Goal: Find specific page/section: Find specific page/section

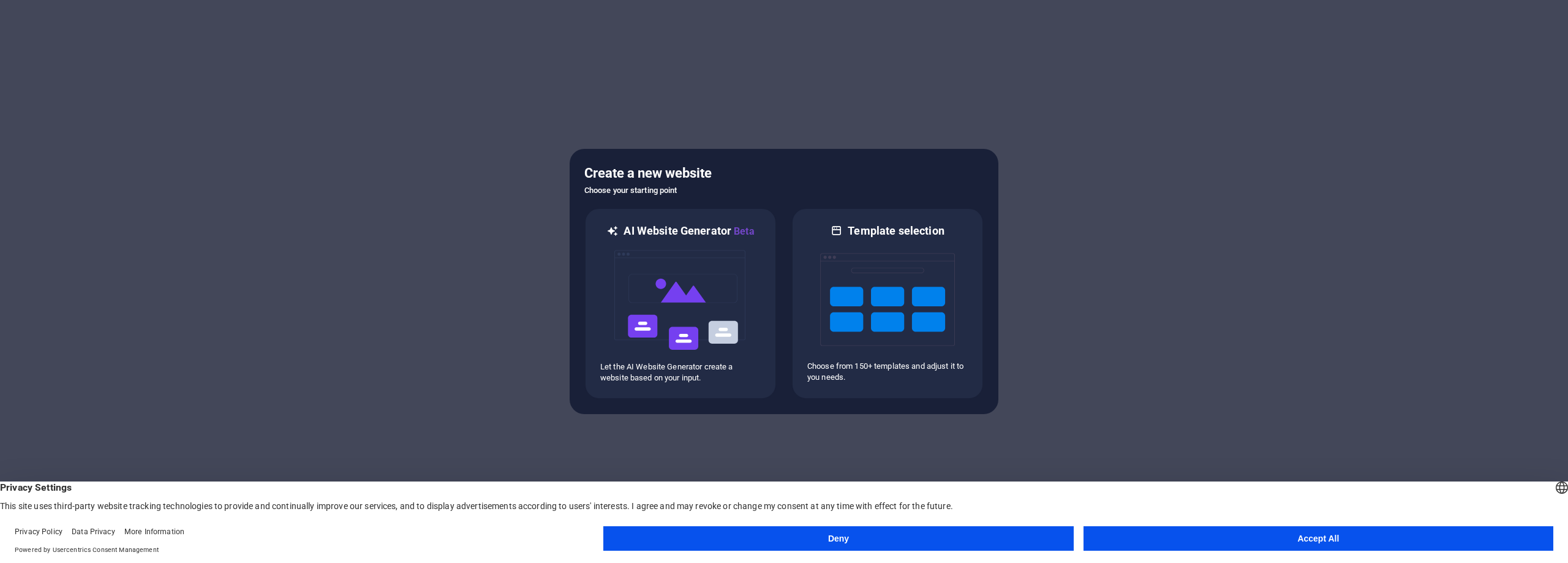
click at [1195, 536] on button "Accept All" at bounding box center [1318, 538] width 470 height 25
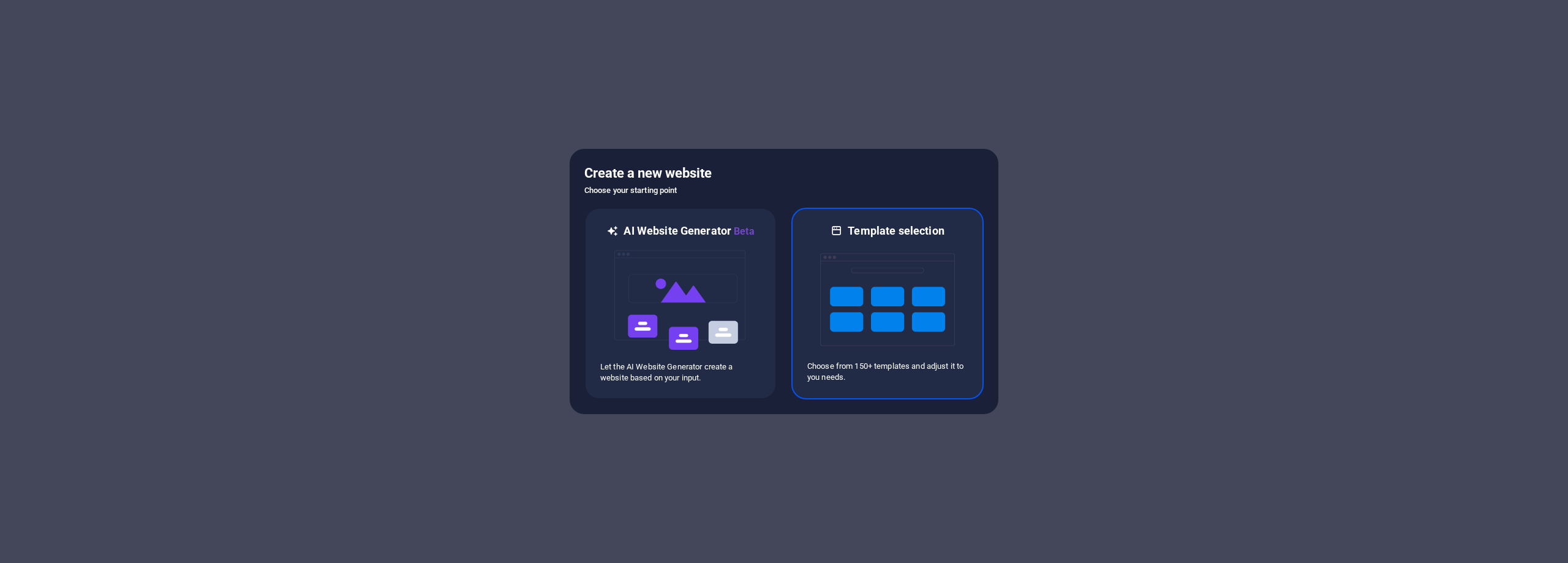
click at [887, 321] on img at bounding box center [887, 299] width 135 height 123
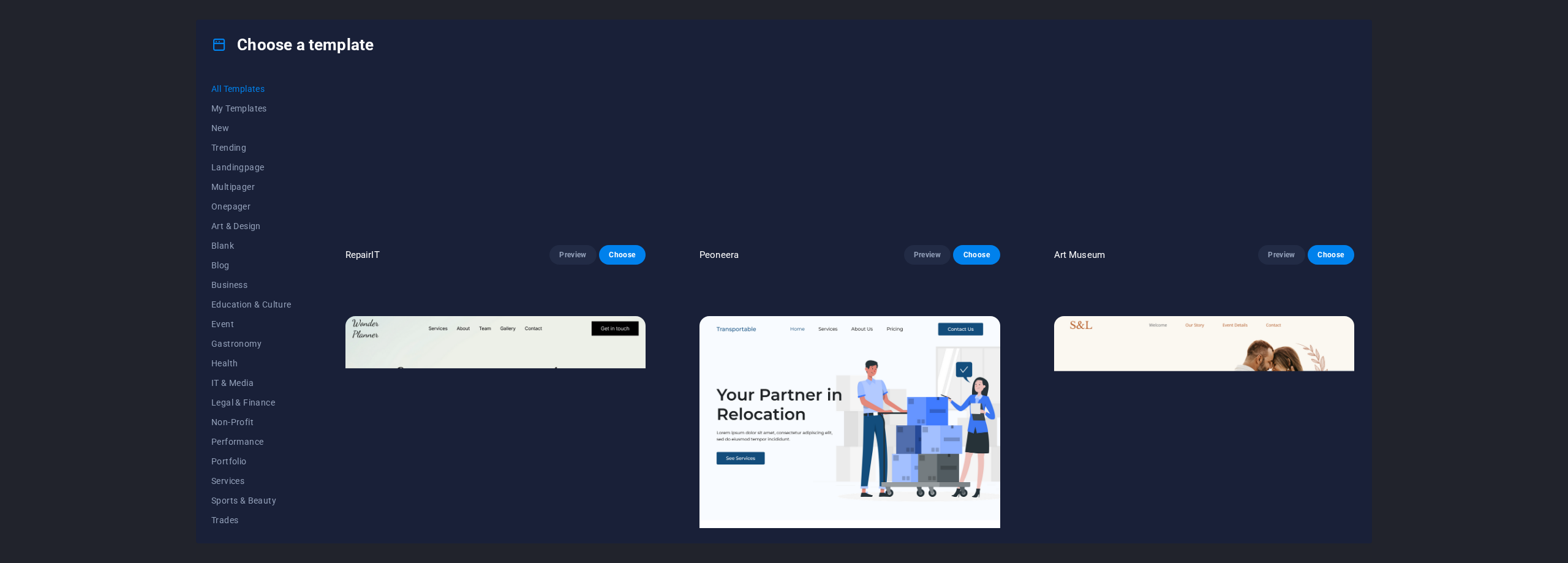
scroll to position [715, 0]
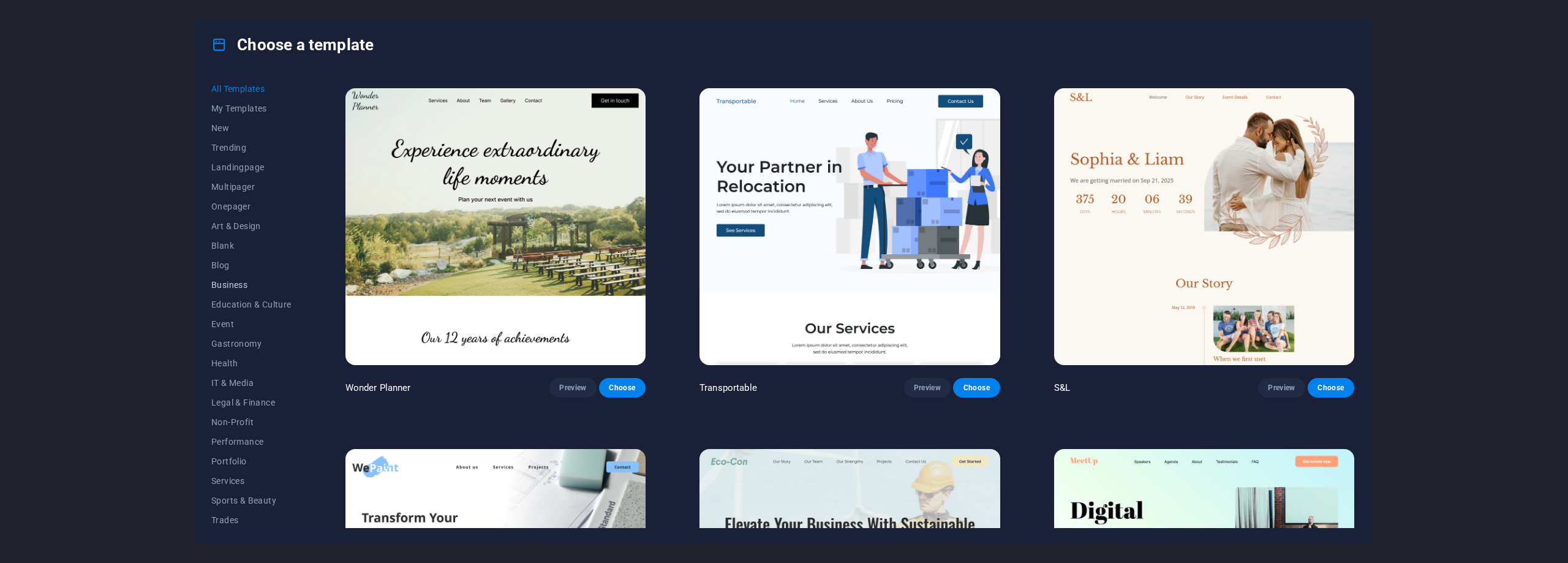
click at [227, 280] on span "Business" at bounding box center [251, 284] width 80 height 10
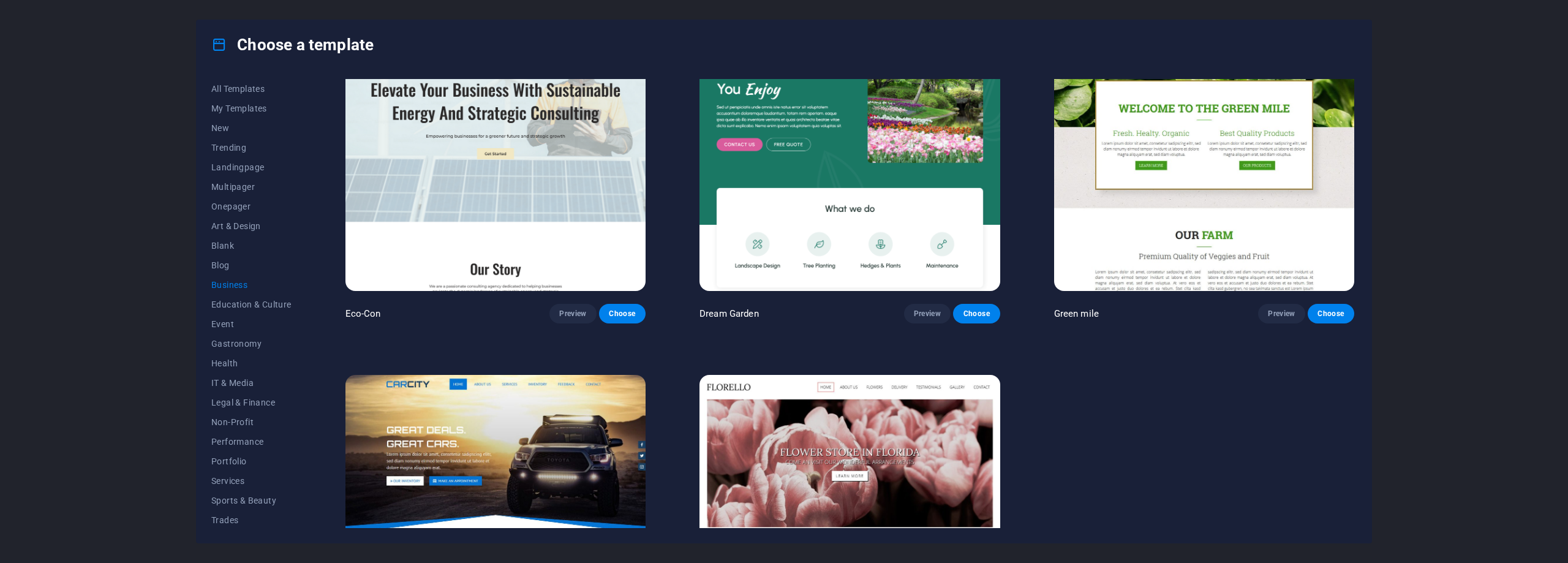
scroll to position [220, 0]
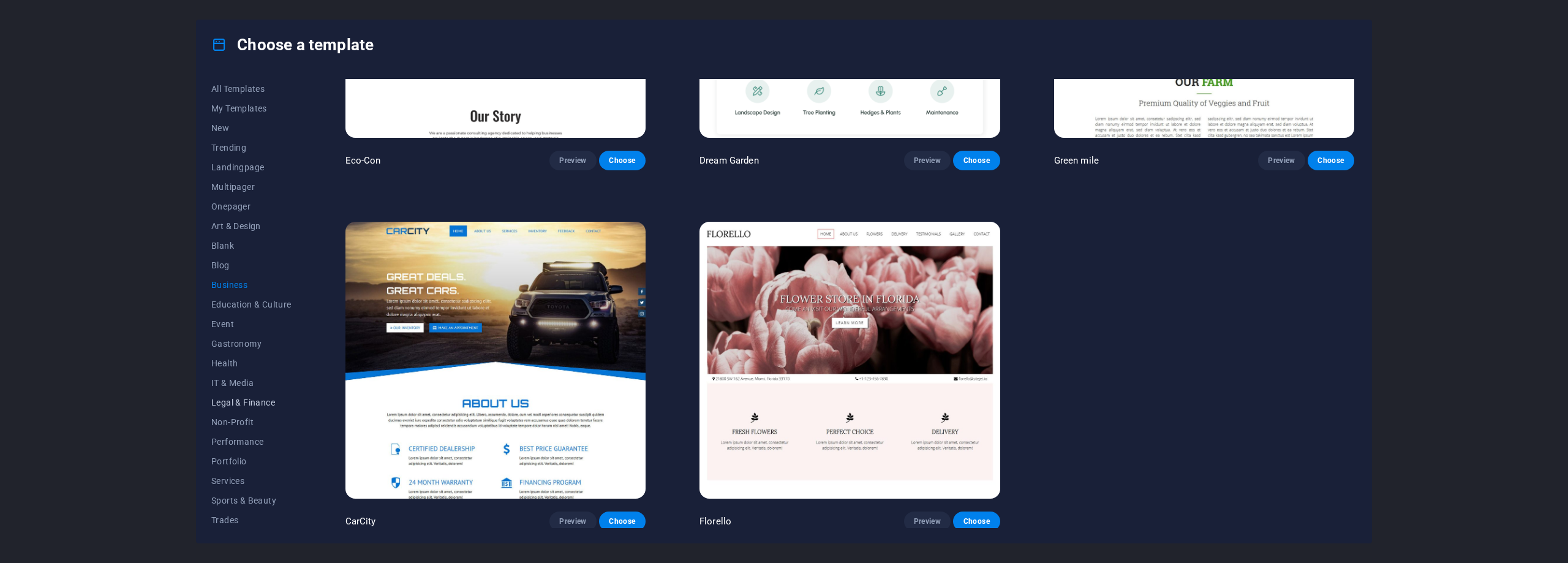
click at [251, 408] on button "Legal & Finance" at bounding box center [251, 402] width 80 height 20
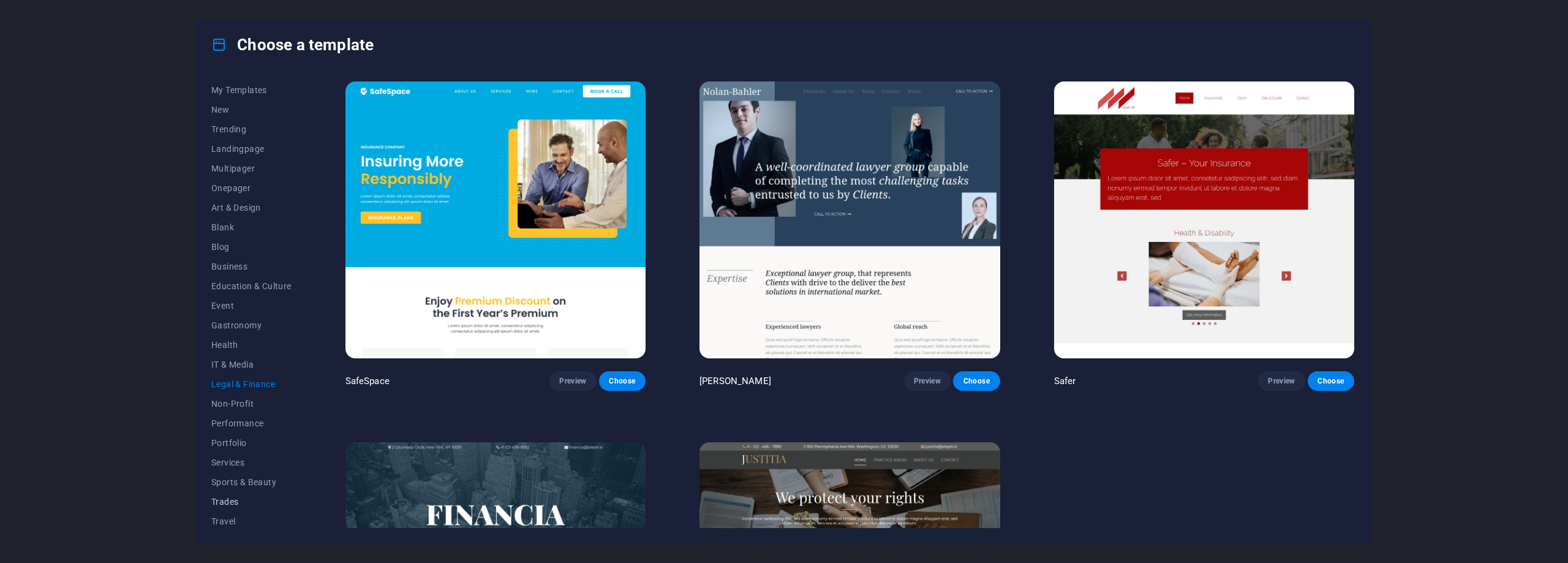
scroll to position [41, 0]
click at [230, 481] on span "Trades" at bounding box center [251, 479] width 80 height 10
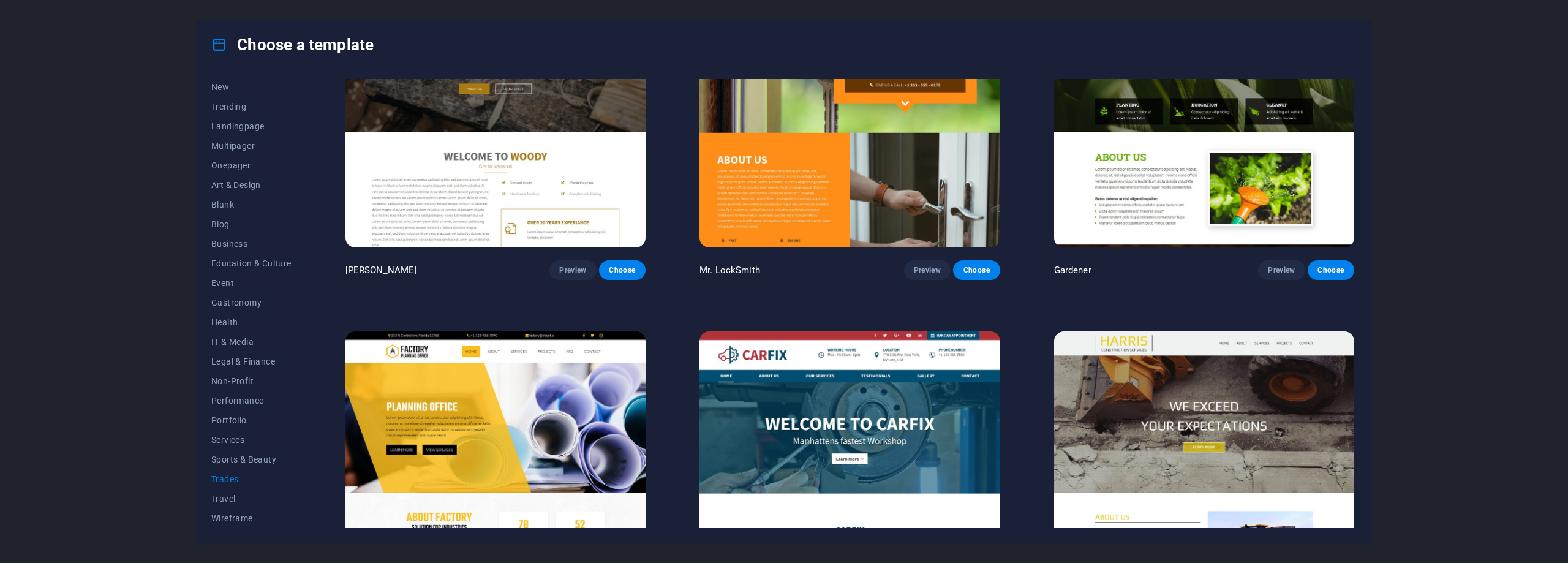
scroll to position [510, 0]
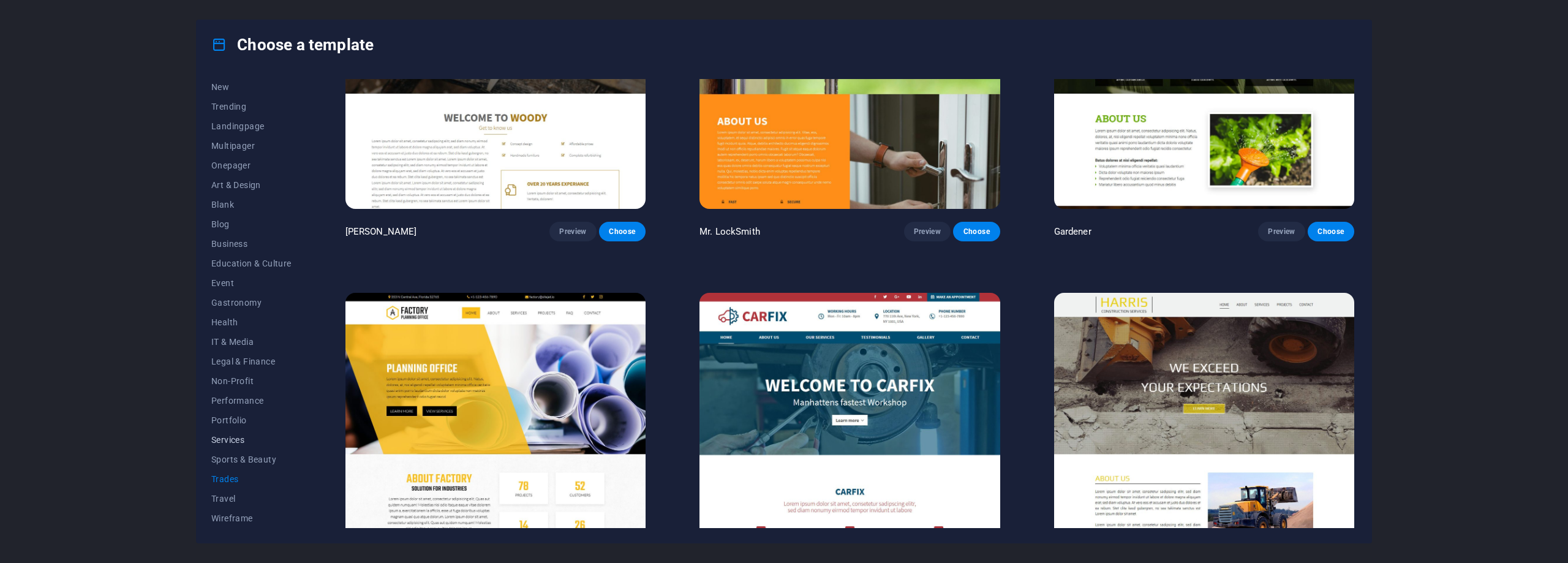
click at [220, 437] on span "Services" at bounding box center [251, 440] width 80 height 10
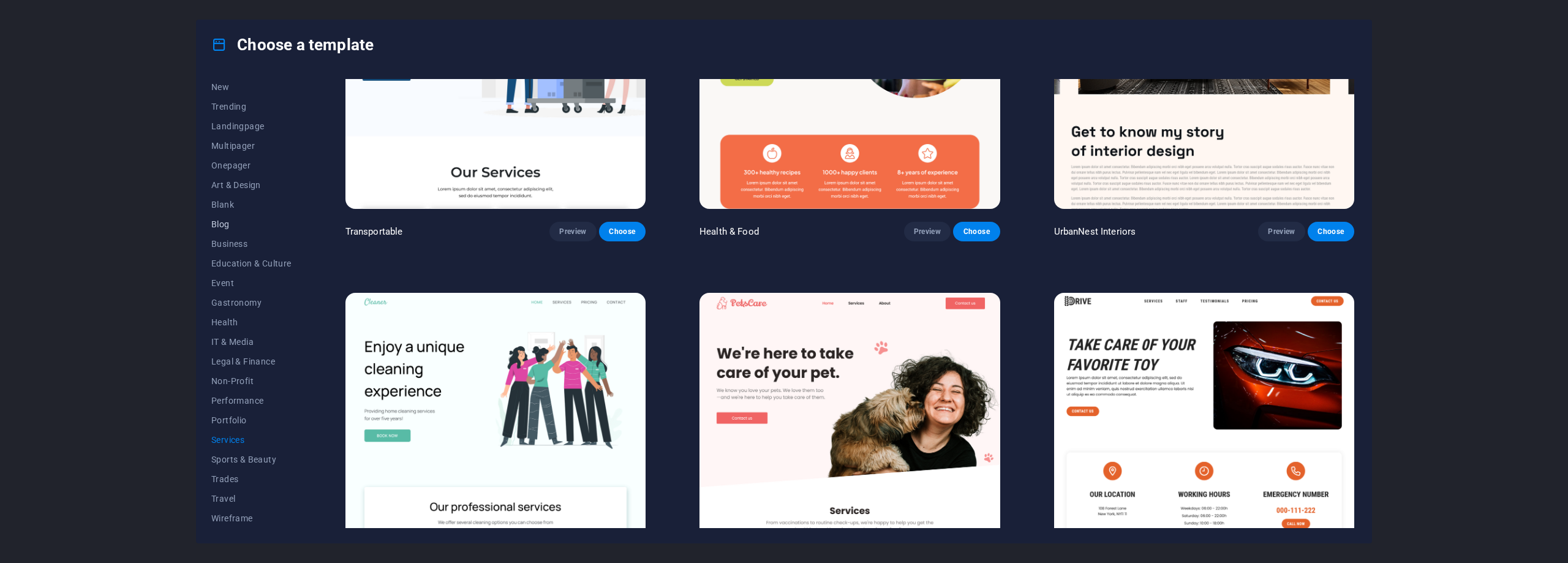
click at [228, 219] on span "Blog" at bounding box center [251, 224] width 80 height 10
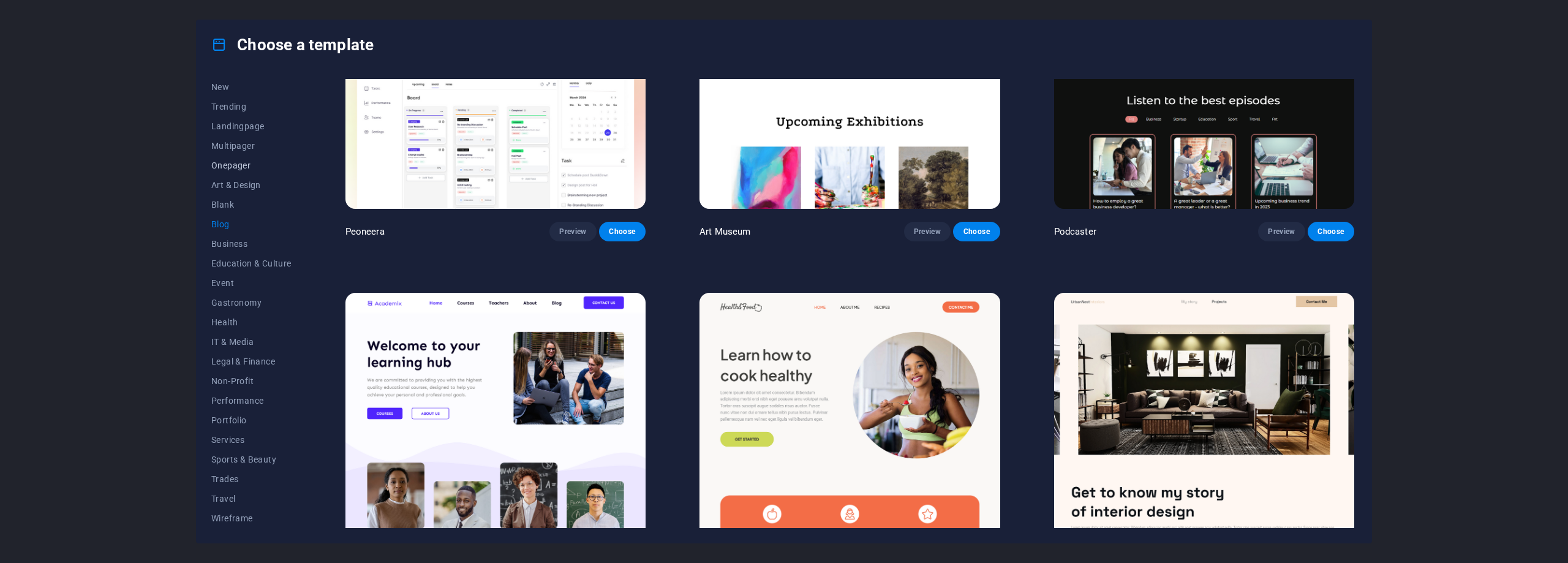
click at [229, 162] on span "Onepager" at bounding box center [251, 165] width 80 height 10
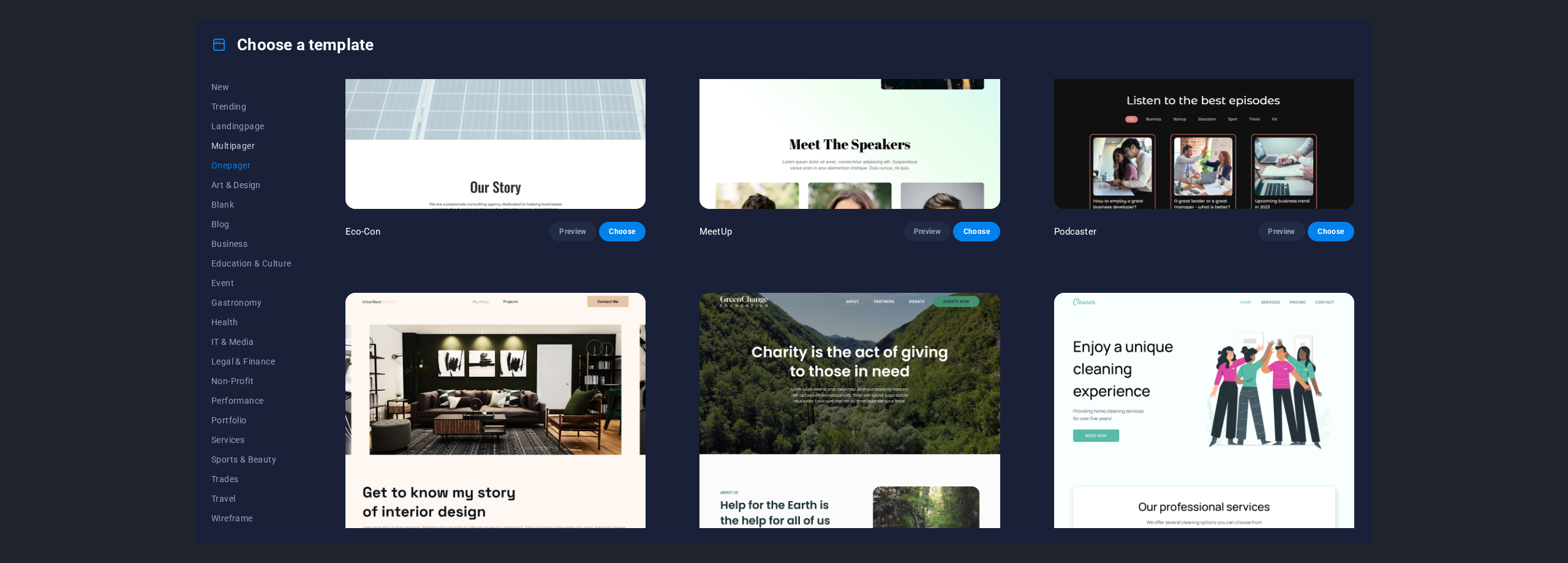
click at [230, 141] on span "Multipager" at bounding box center [251, 146] width 80 height 10
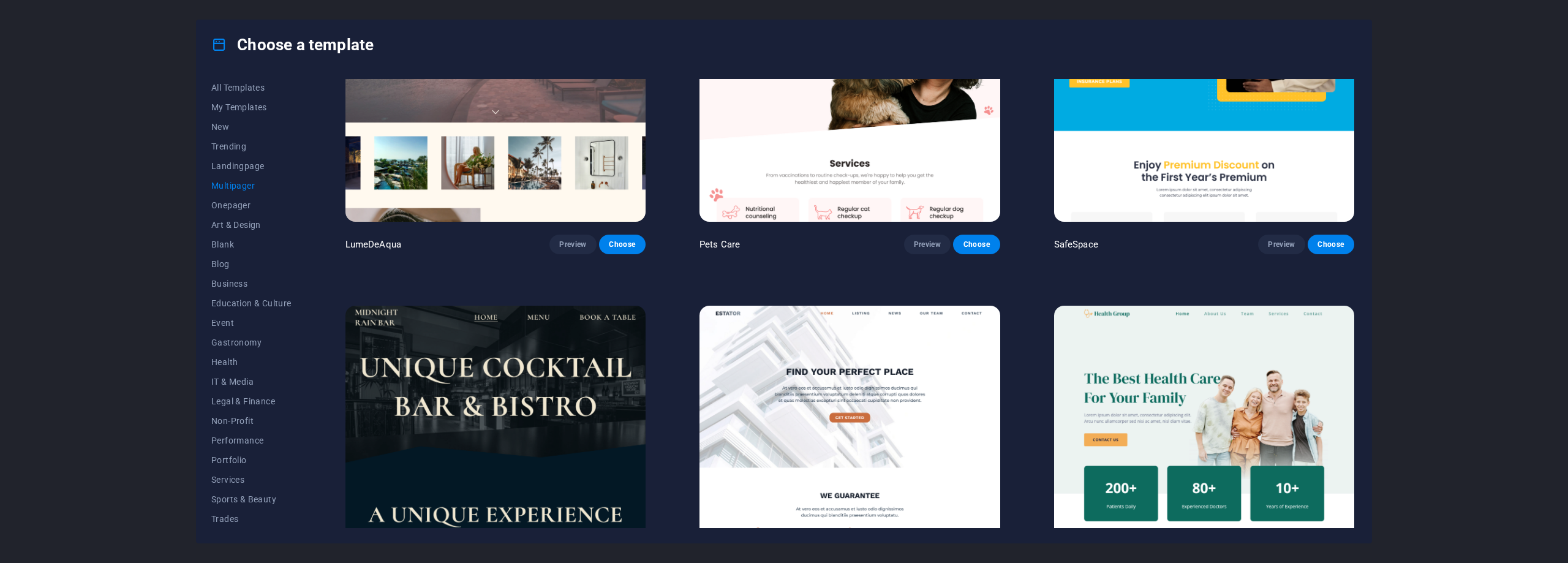
scroll to position [0, 0]
click at [232, 145] on span "Trending" at bounding box center [251, 147] width 80 height 10
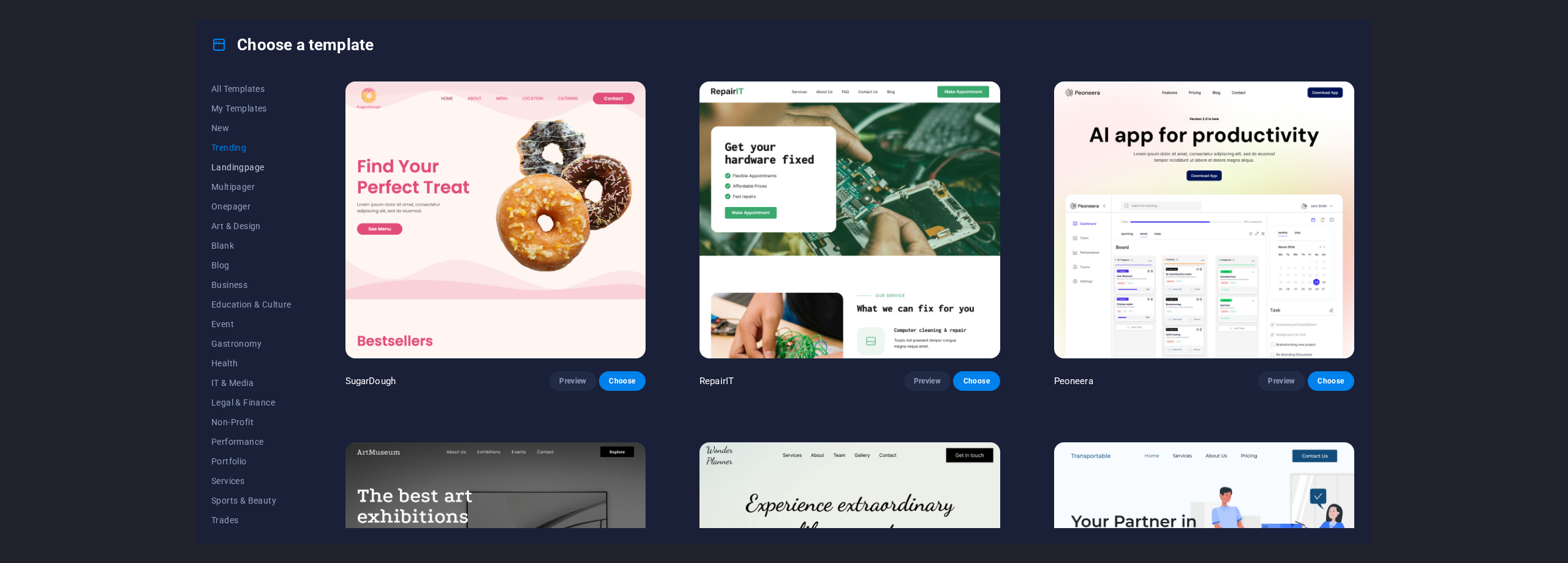
click at [236, 167] on span "Landingpage" at bounding box center [251, 167] width 80 height 10
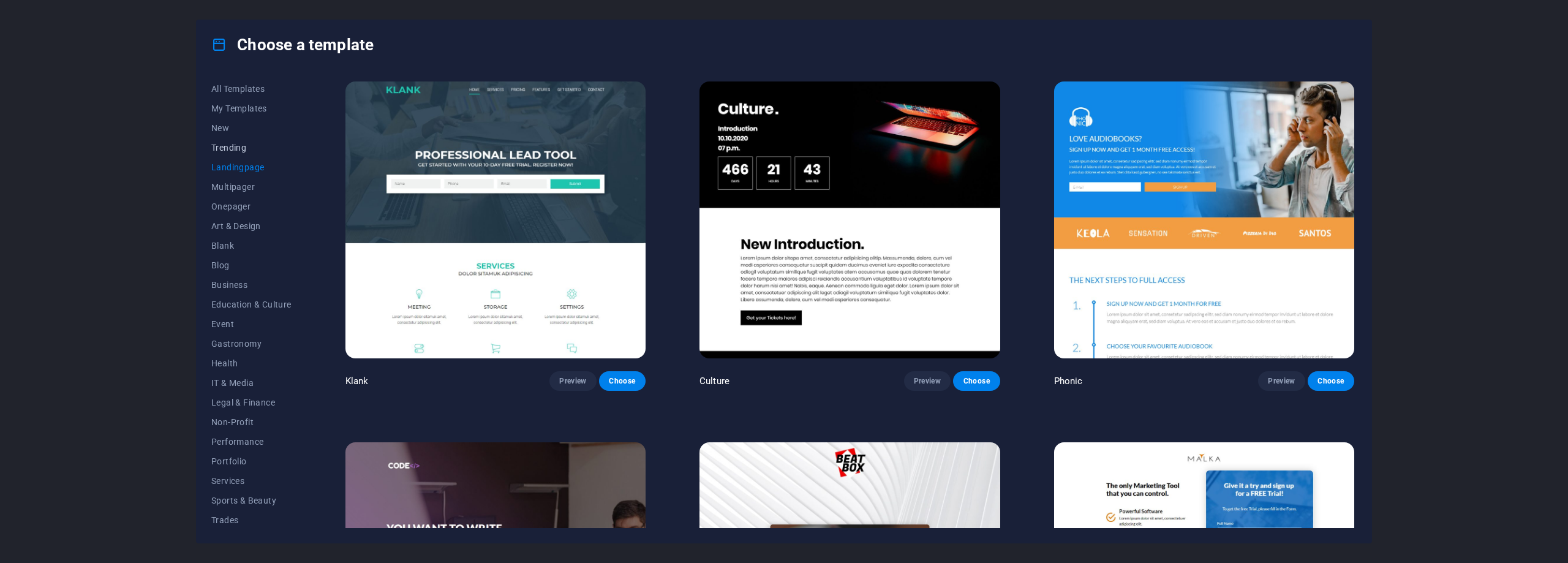
click at [232, 143] on span "Trending" at bounding box center [251, 147] width 80 height 10
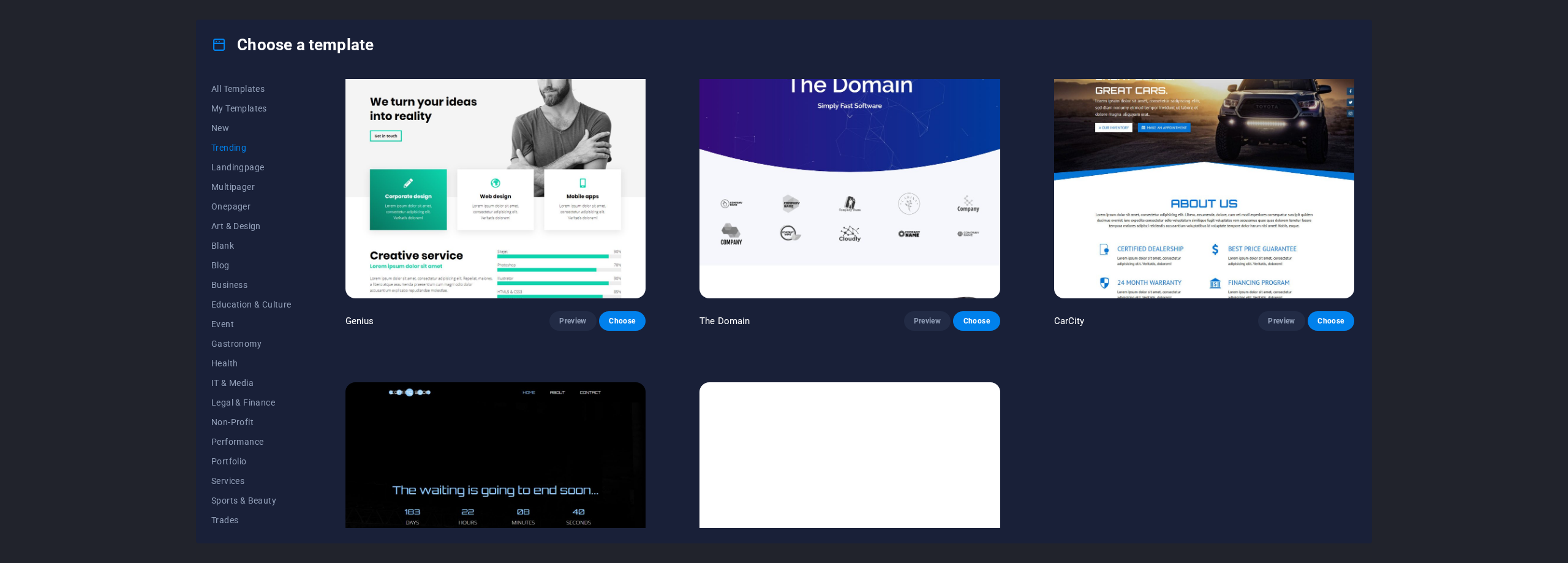
scroll to position [1658, 0]
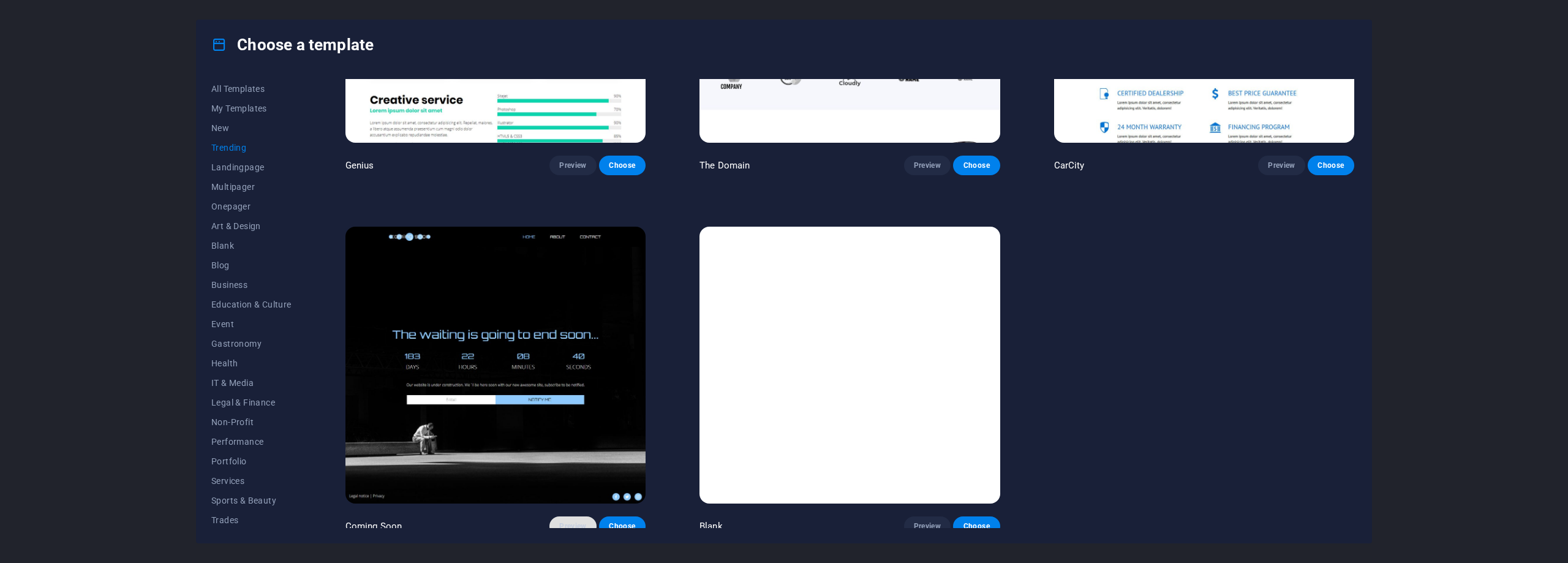
click at [563, 522] on span "Preview" at bounding box center [573, 526] width 27 height 10
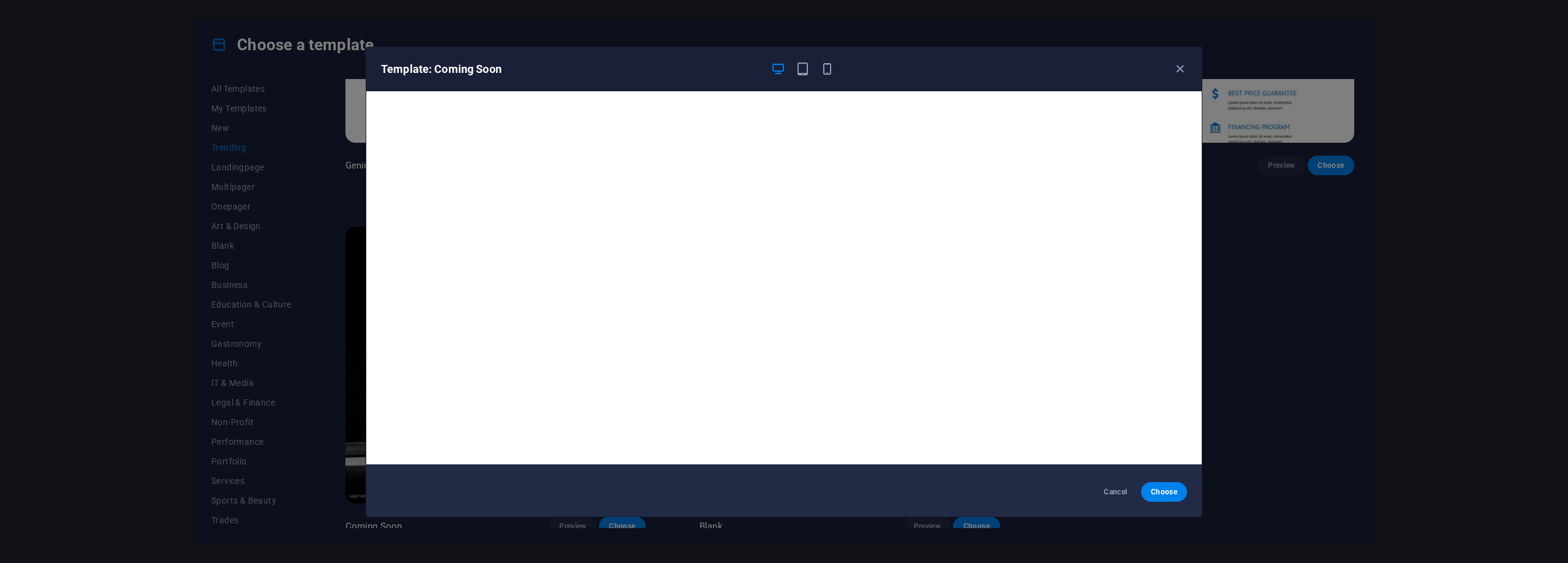
scroll to position [0, 0]
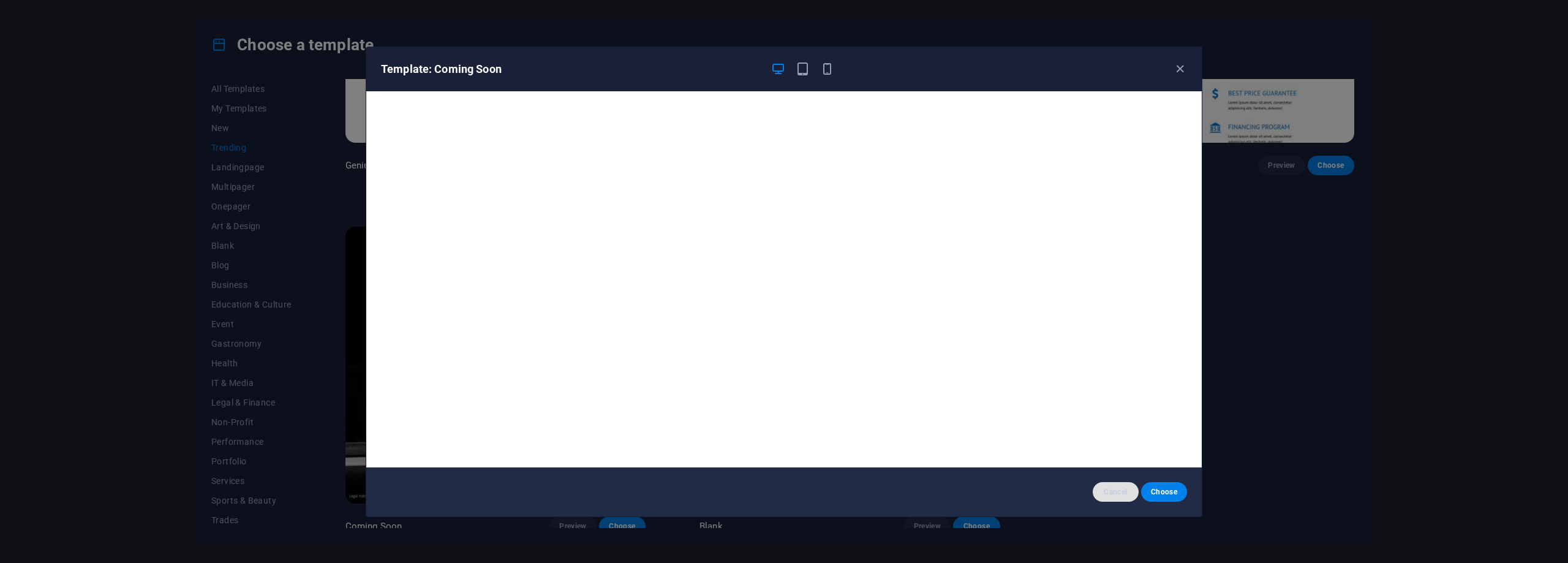
click at [1107, 489] on span "Cancel" at bounding box center [1116, 491] width 27 height 10
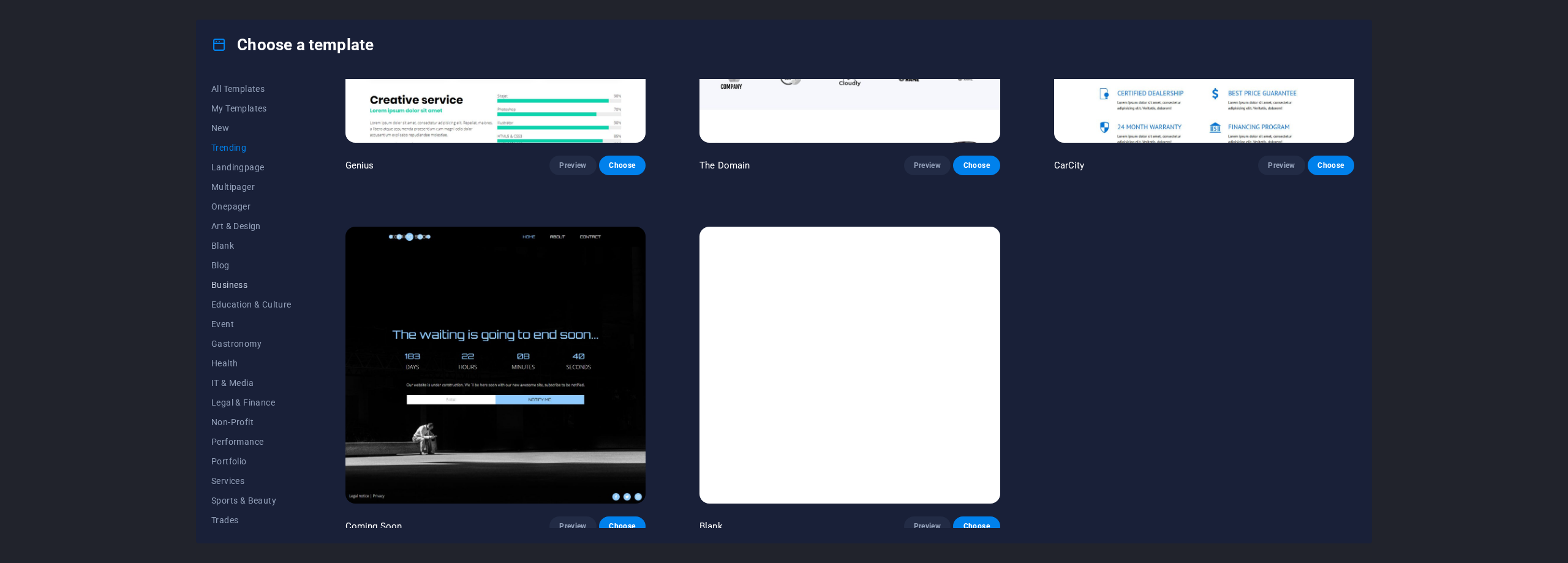
click at [225, 280] on span "Business" at bounding box center [251, 284] width 80 height 10
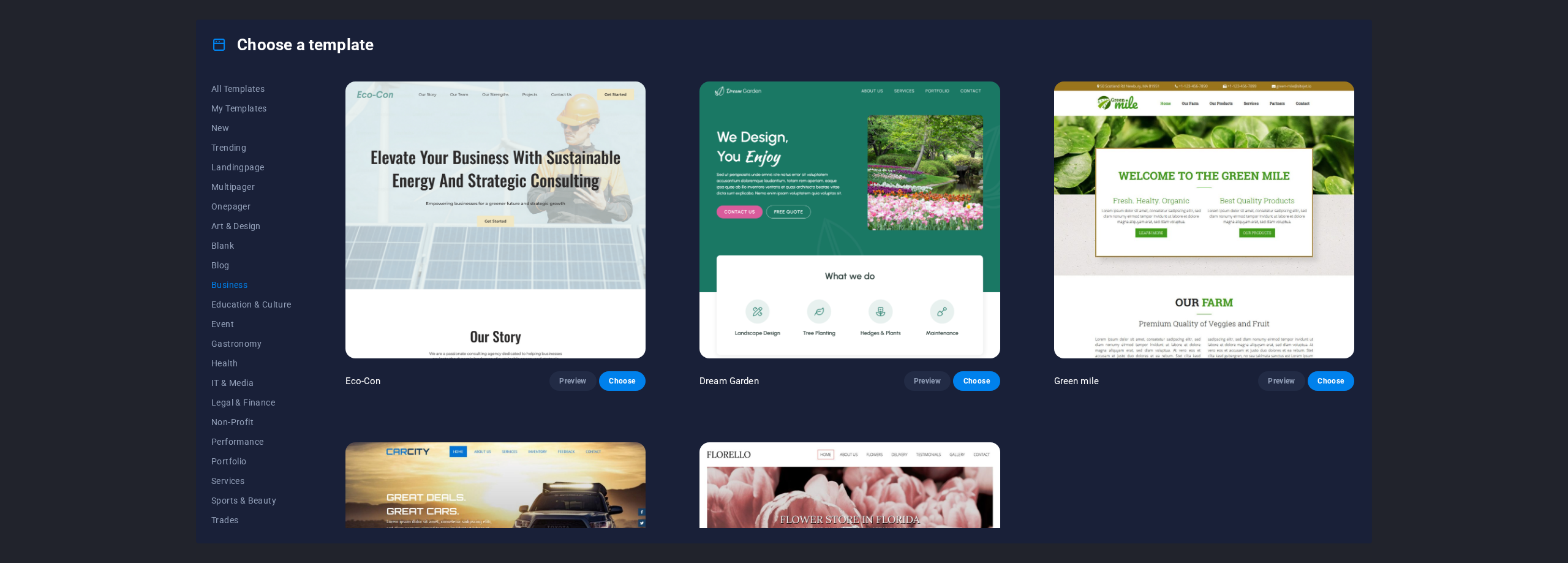
scroll to position [220, 0]
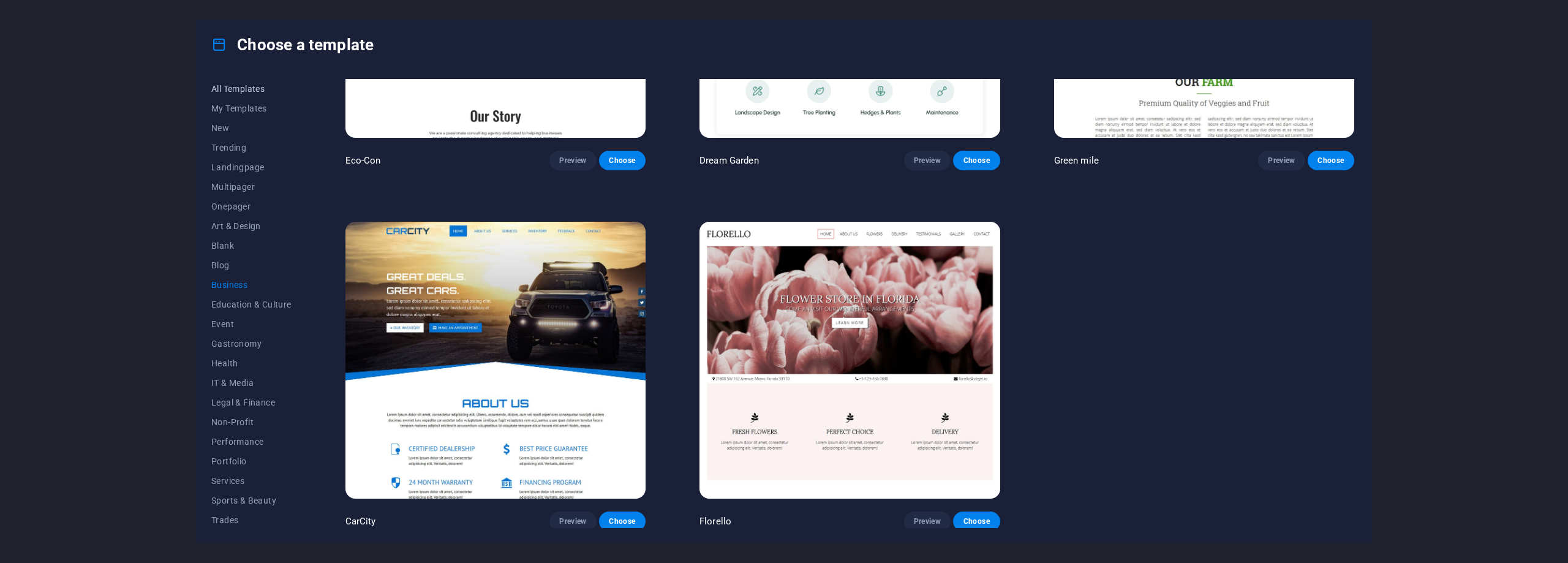
click at [237, 86] on span "All Templates" at bounding box center [251, 88] width 80 height 10
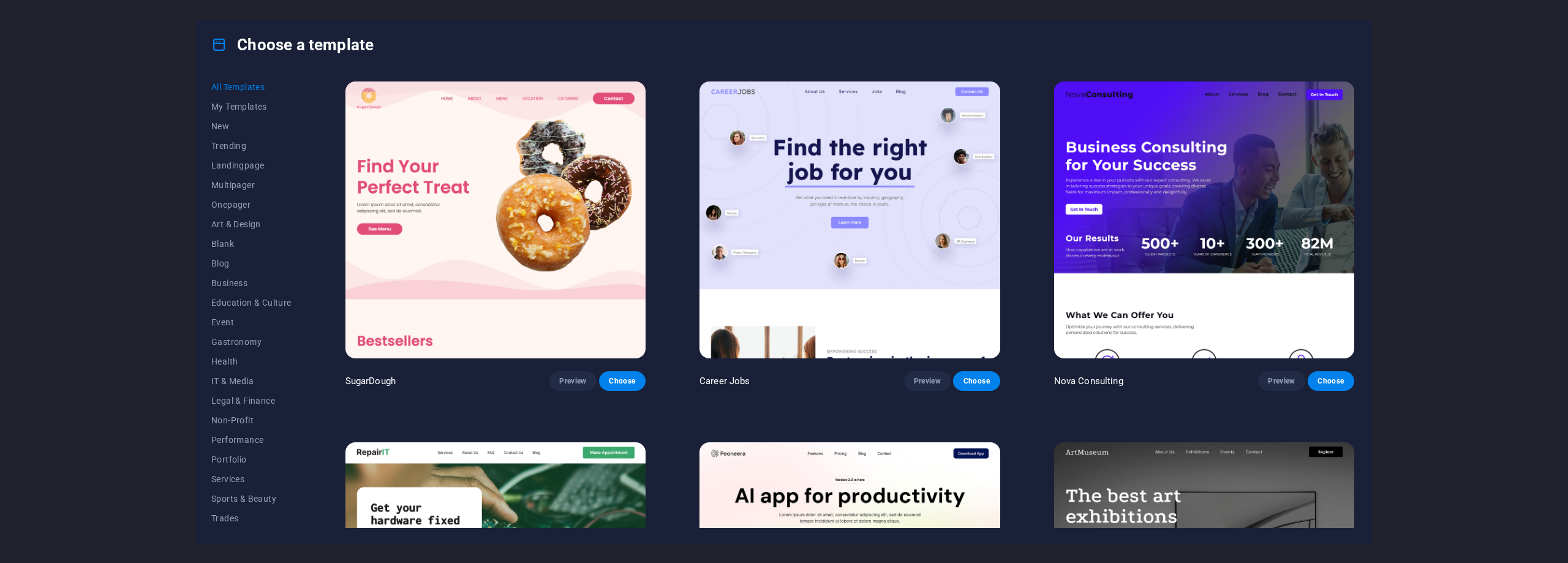
scroll to position [0, 0]
drag, startPoint x: 72, startPoint y: 285, endPoint x: 71, endPoint y: 262, distance: 23.0
click at [73, 279] on div "Choose a template All Templates My Templates New Trending Landingpage Multipage…" at bounding box center [784, 282] width 1568 height 563
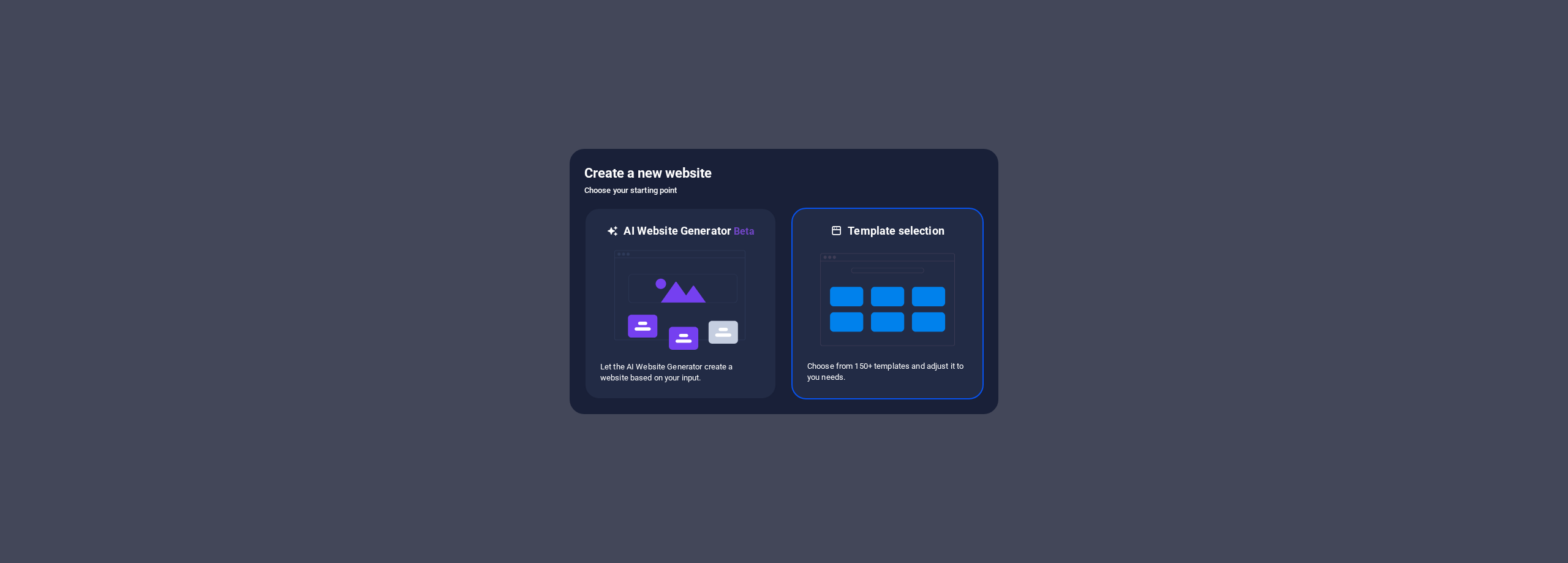
click at [912, 321] on img at bounding box center [887, 299] width 135 height 123
